Goal: Task Accomplishment & Management: Complete application form

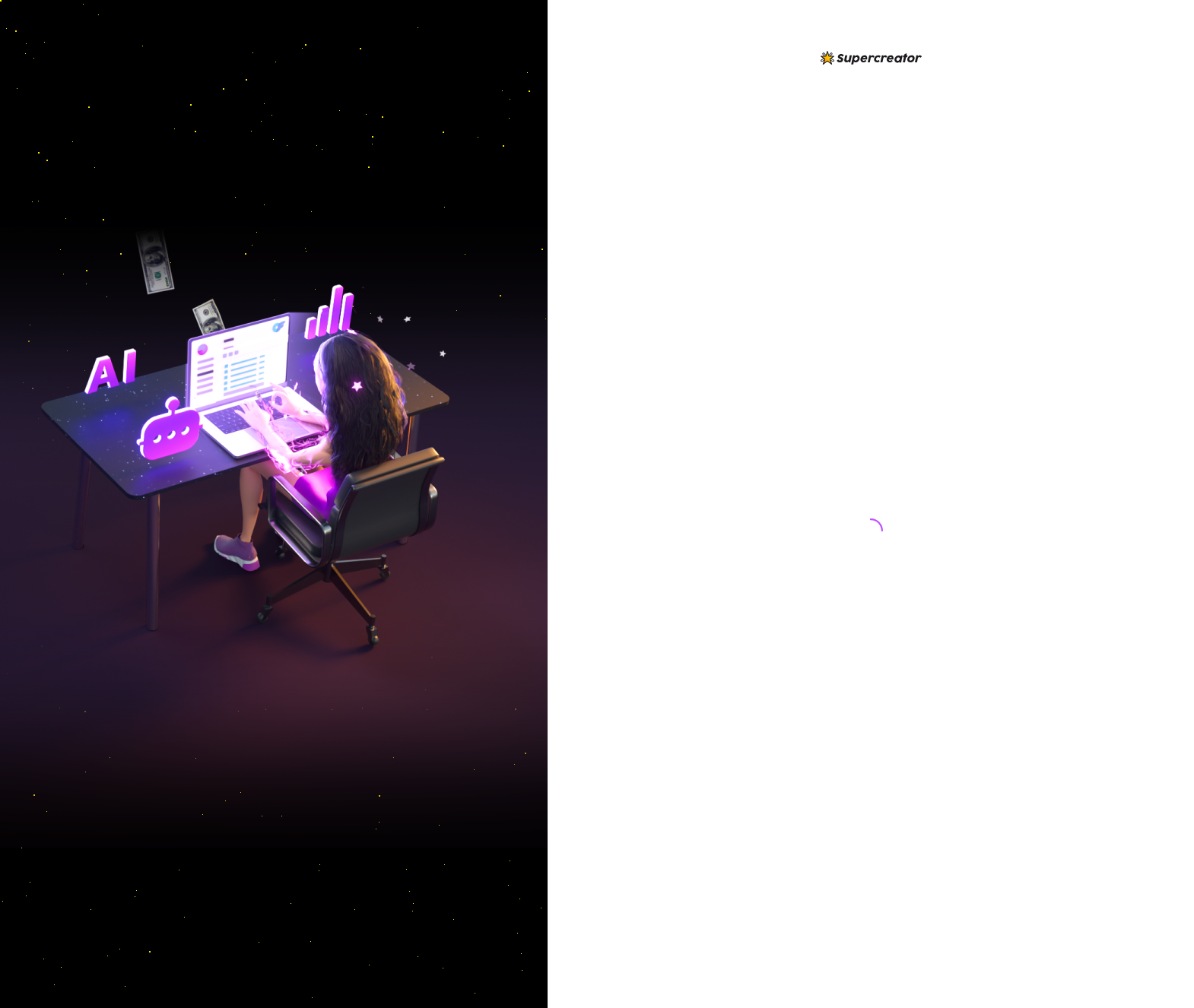
click at [765, 412] on div at bounding box center [869, 516] width 339 height 934
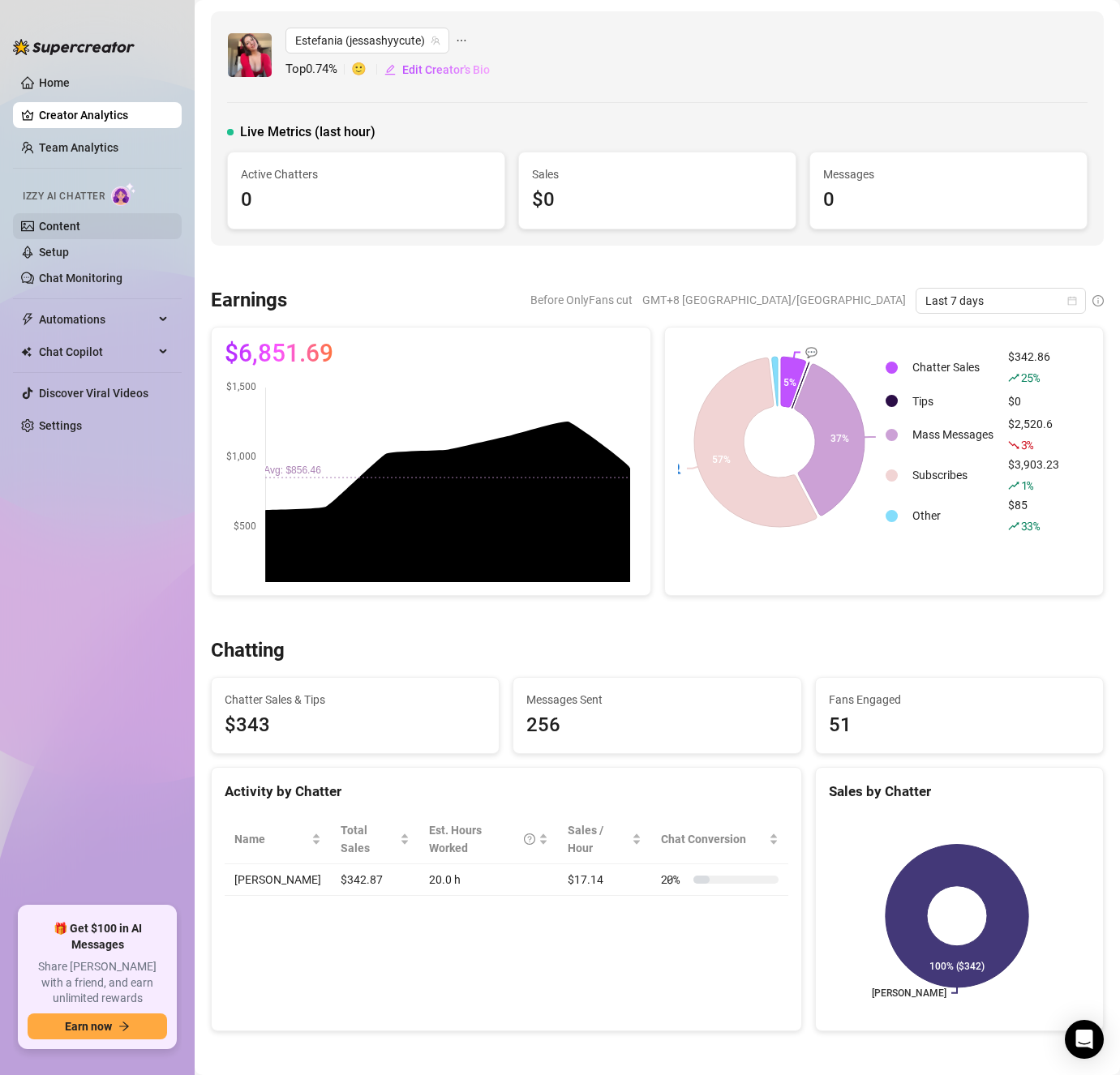
click at [77, 227] on link "Content" at bounding box center [60, 226] width 42 height 13
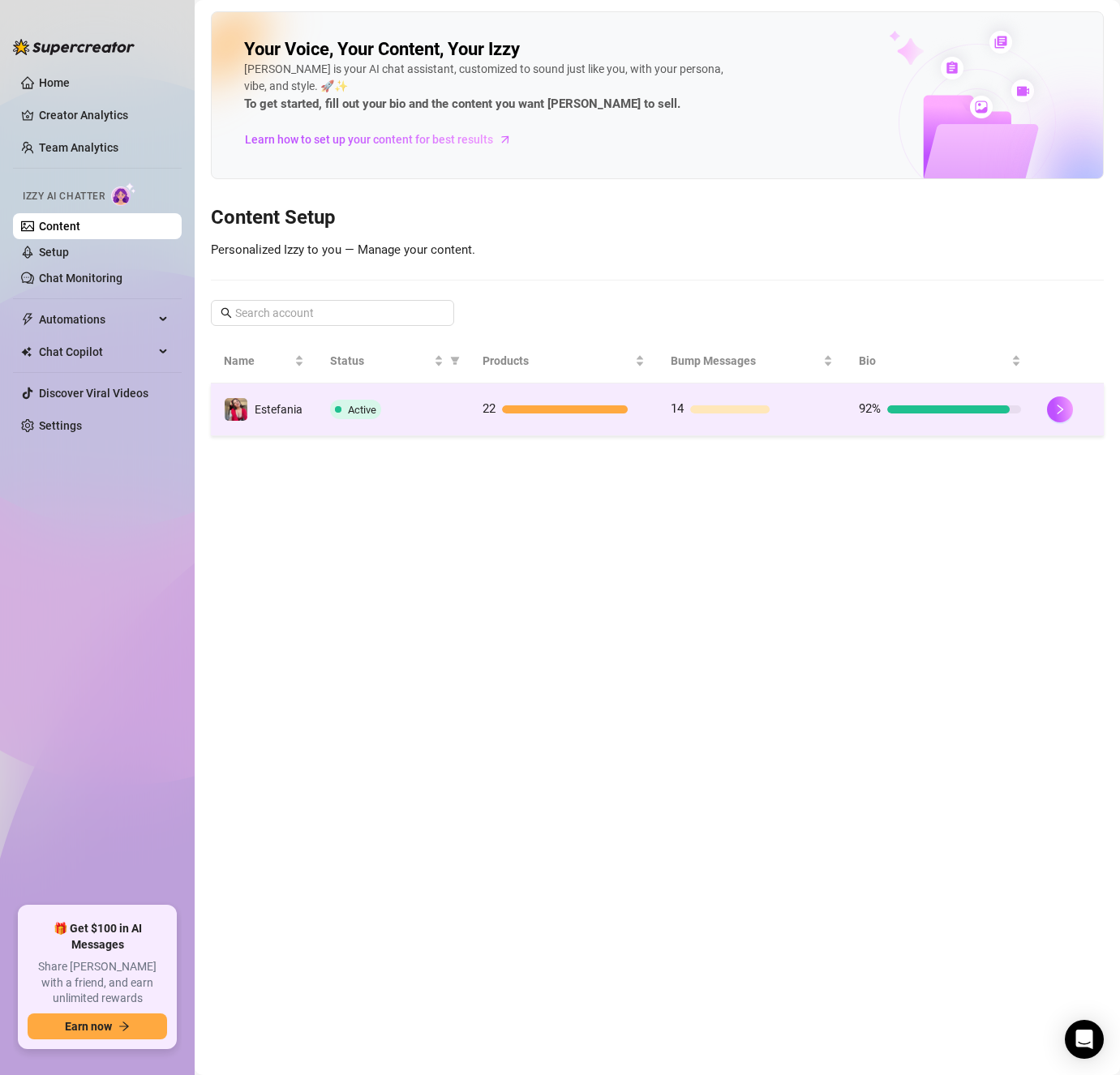
click at [403, 392] on td "Active" at bounding box center [393, 409] width 152 height 53
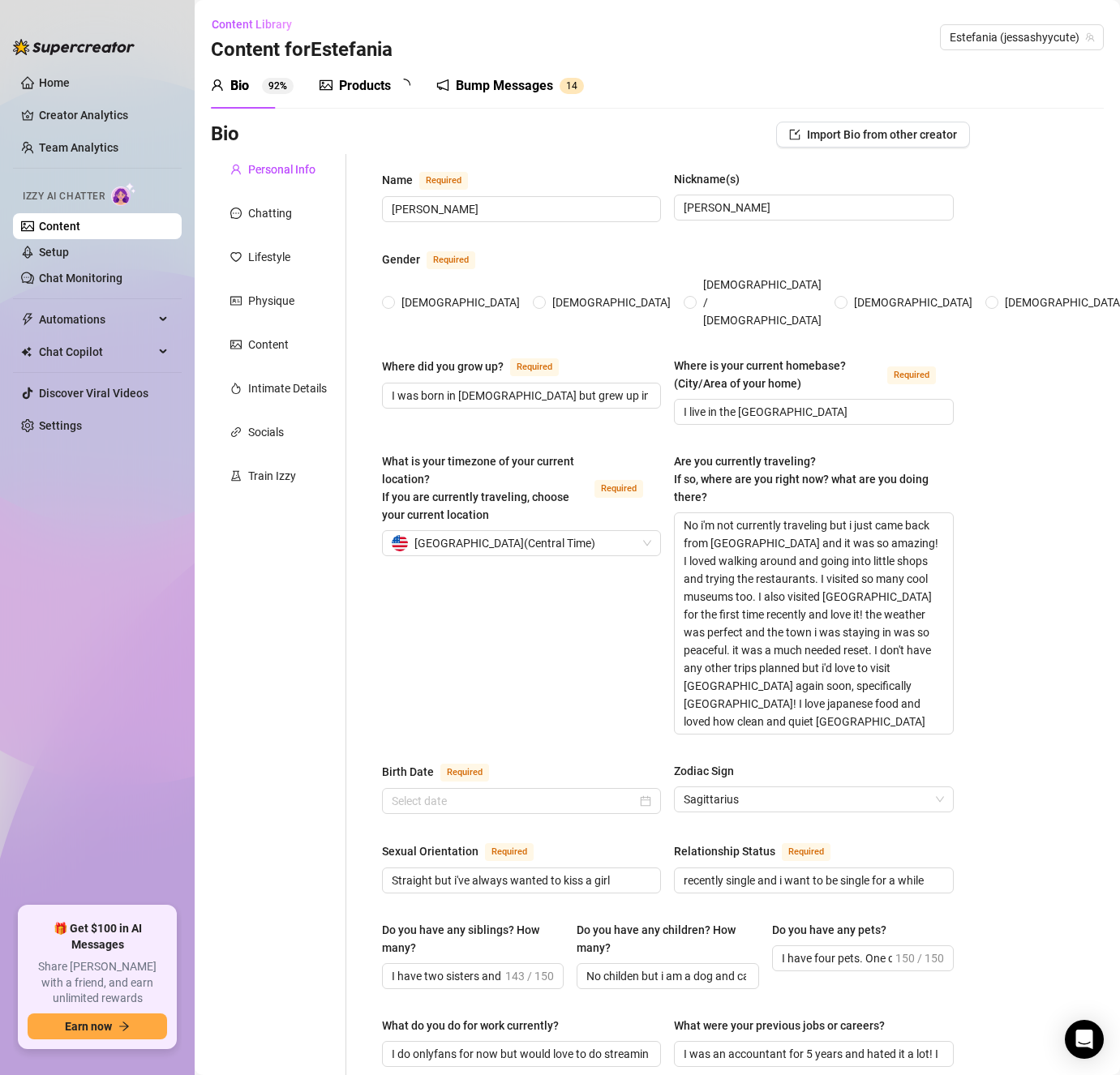
radio input "true"
checkbox input "true"
type input "[DATE]"
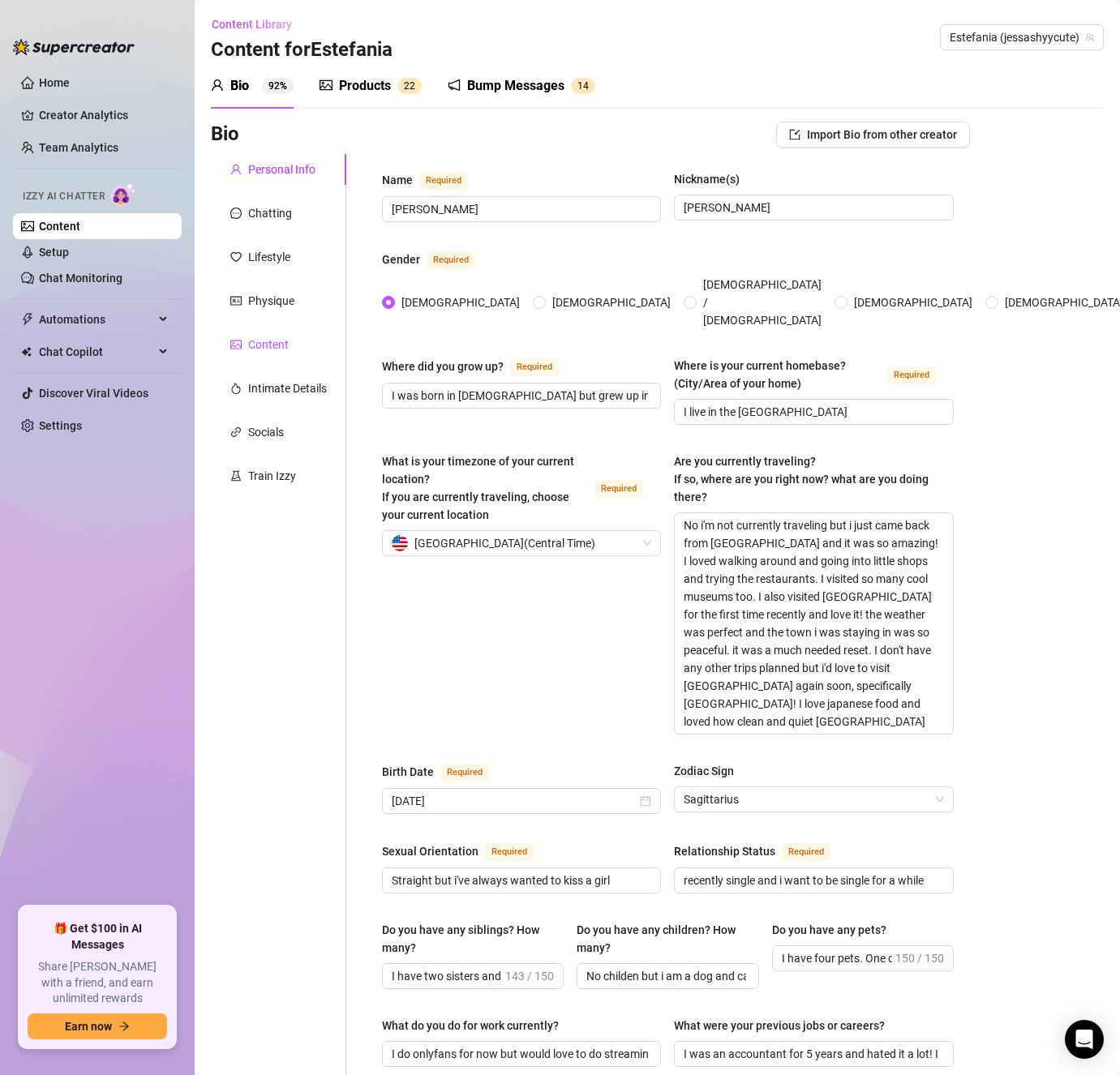
click at [267, 339] on div "Content" at bounding box center [268, 344] width 41 height 18
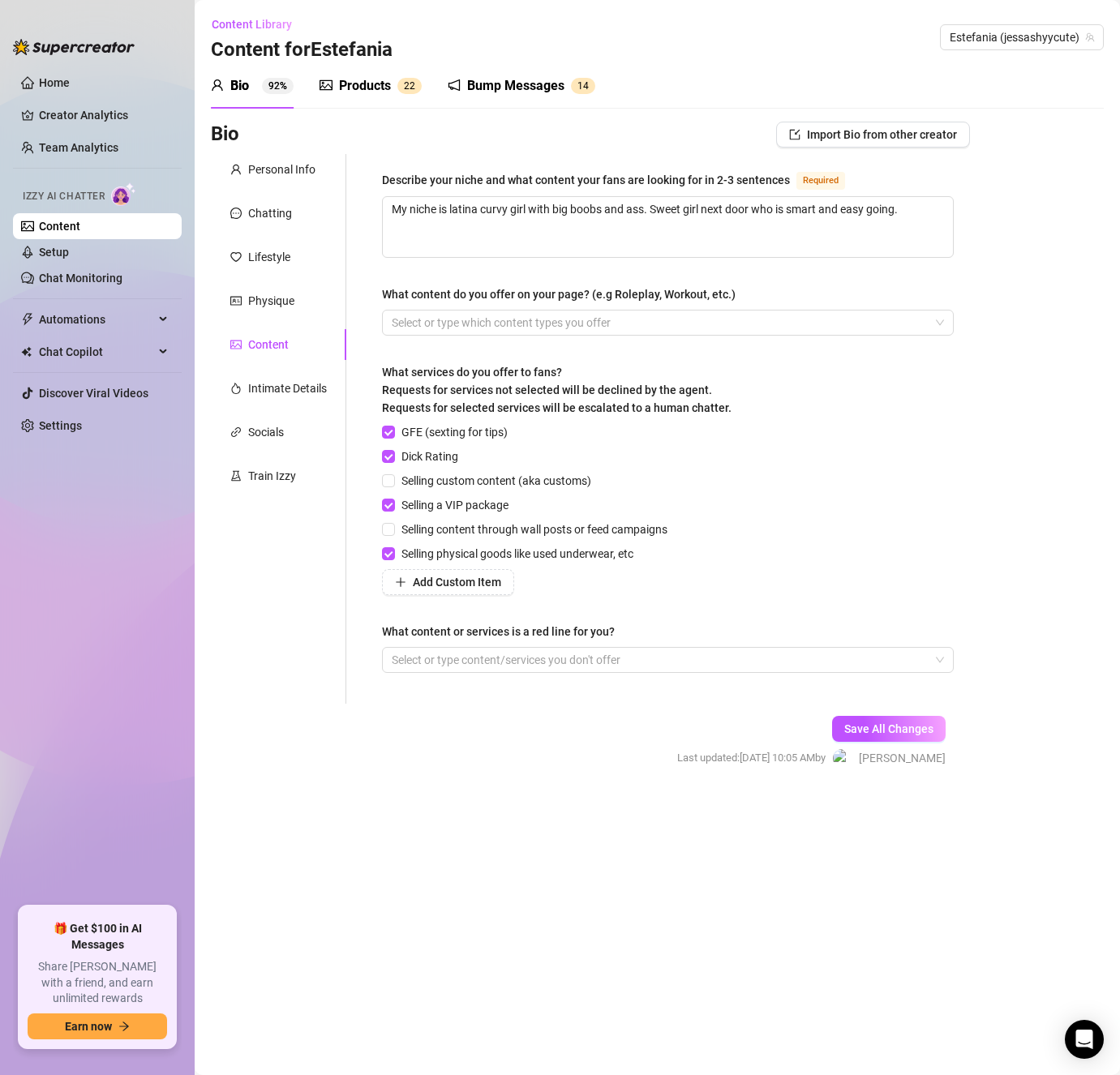
click at [546, 718] on form "Personal Info Chatting Lifestyle Physique Content Intimate Details Socials Trai…" at bounding box center [590, 475] width 759 height 642
